Goal: Find specific page/section: Find specific page/section

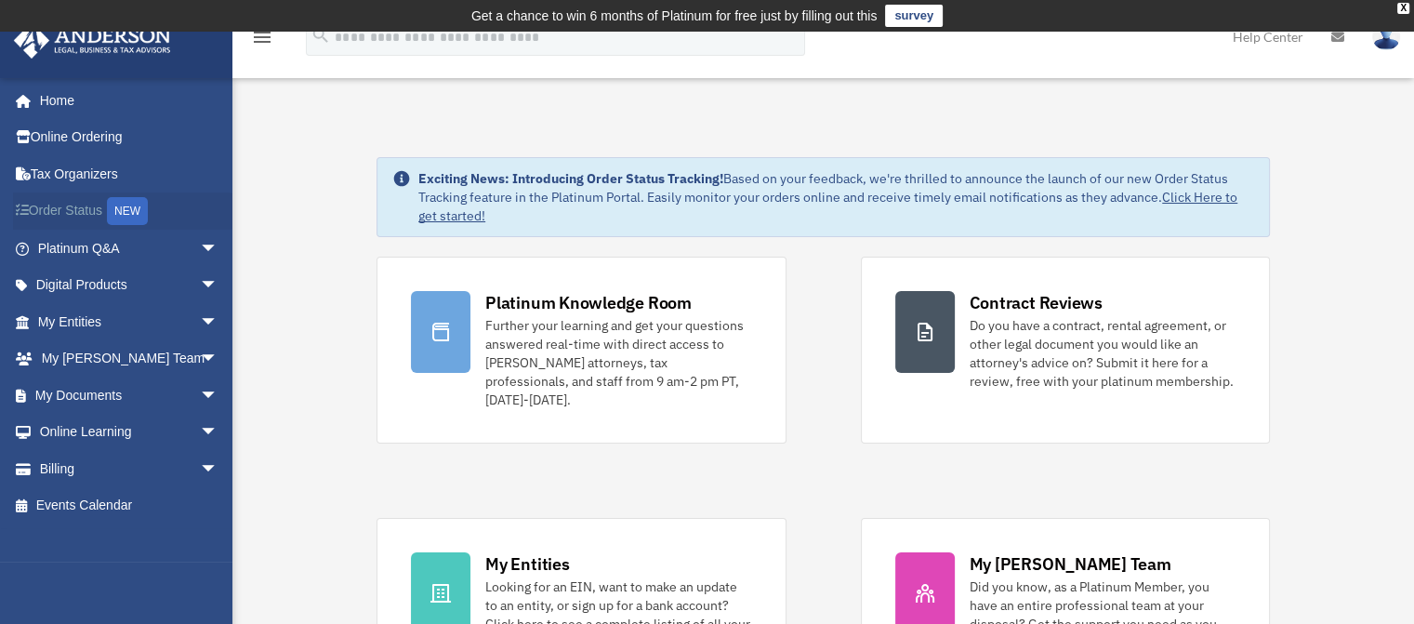
click at [44, 205] on link "Order Status NEW" at bounding box center [129, 211] width 233 height 38
click at [200, 322] on span "arrow_drop_down" at bounding box center [218, 322] width 37 height 38
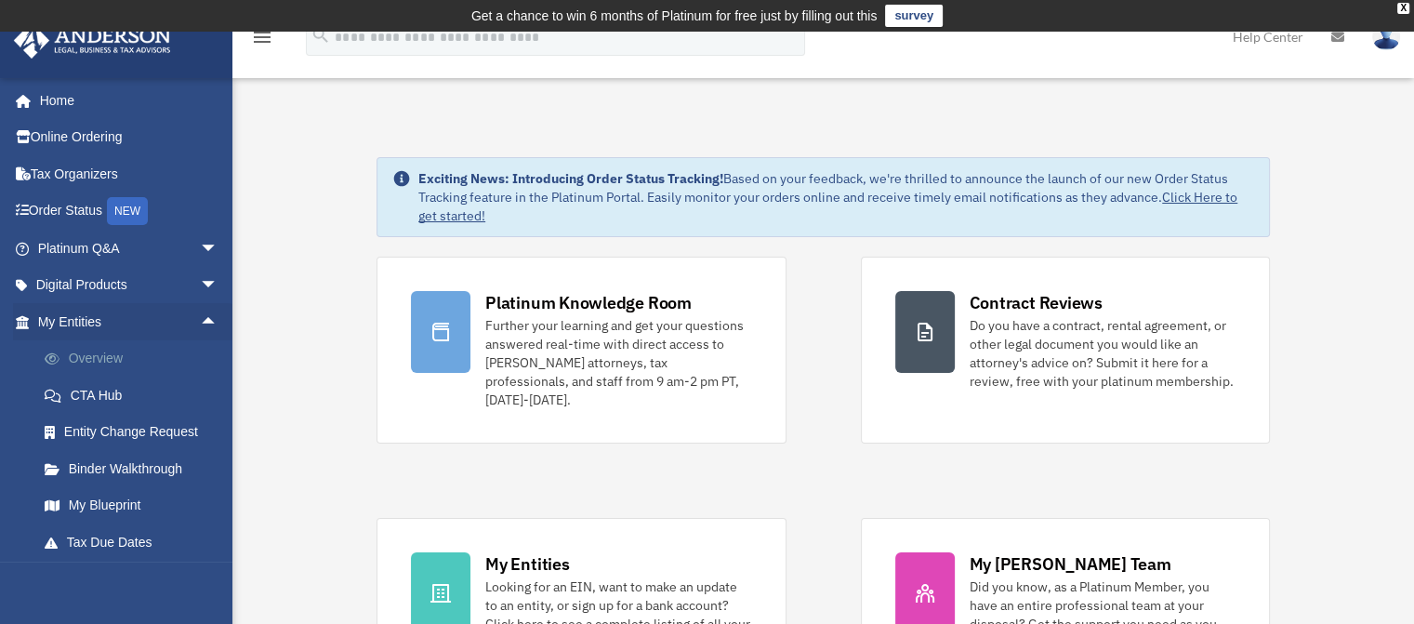
click at [108, 360] on link "Overview" at bounding box center [136, 358] width 220 height 37
